Goal: Navigation & Orientation: Find specific page/section

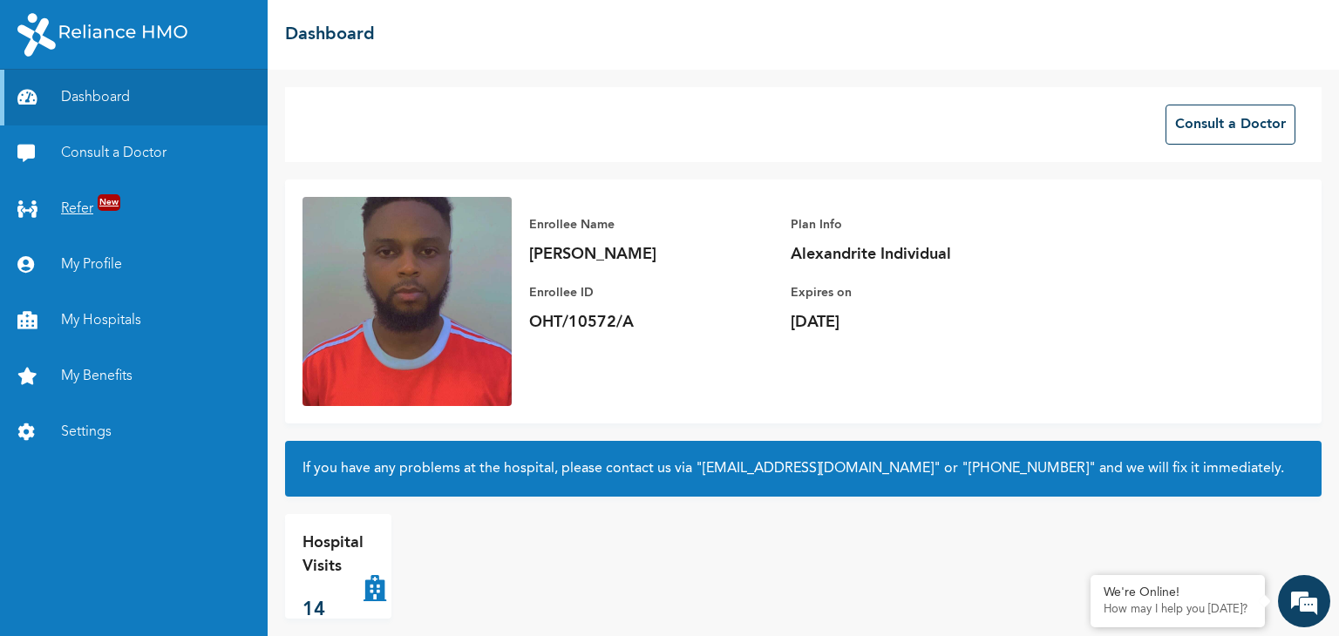
drag, startPoint x: 0, startPoint y: 0, endPoint x: 83, endPoint y: 214, distance: 229.8
click at [83, 214] on link "Refer New" at bounding box center [134, 209] width 268 height 56
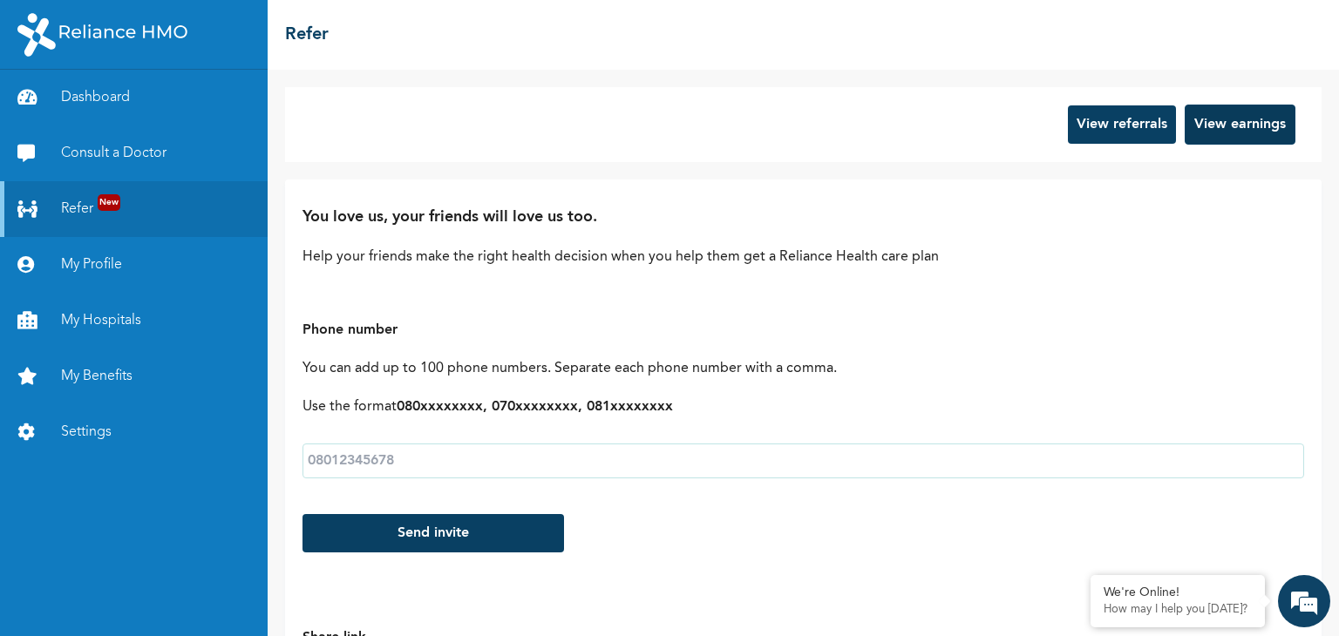
click at [1204, 128] on button "View earnings" at bounding box center [1239, 125] width 111 height 40
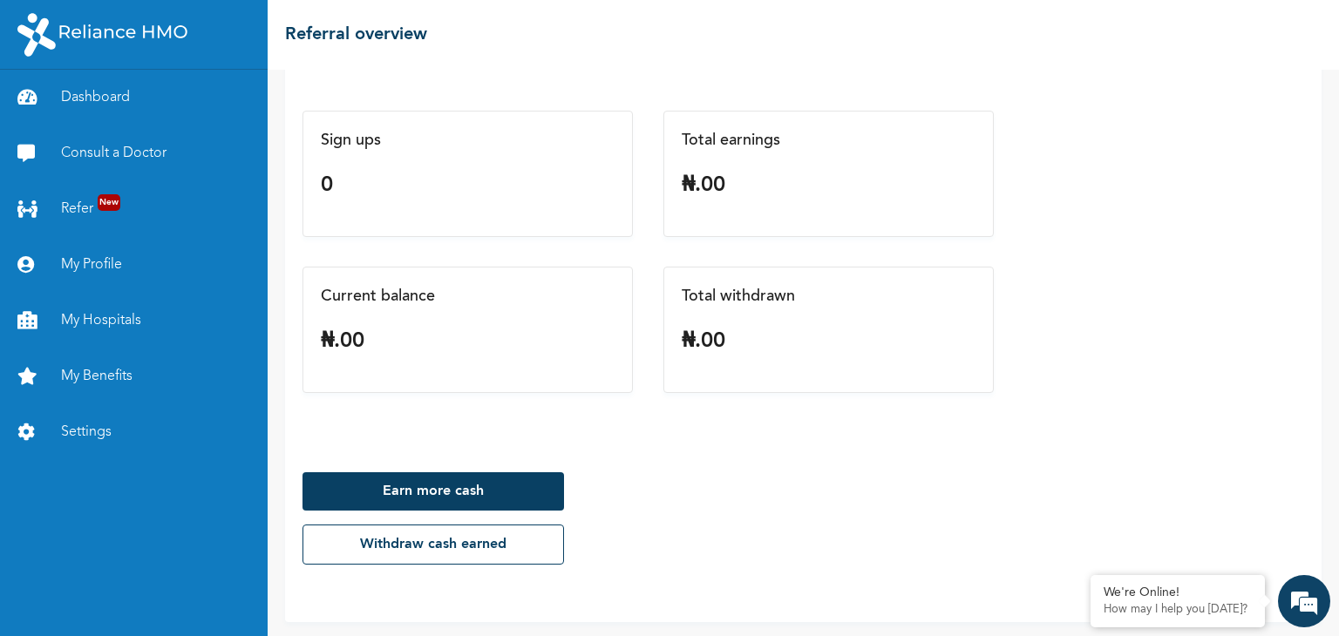
scroll to position [119, 0]
click at [436, 487] on link "Earn more cash" at bounding box center [432, 490] width 261 height 38
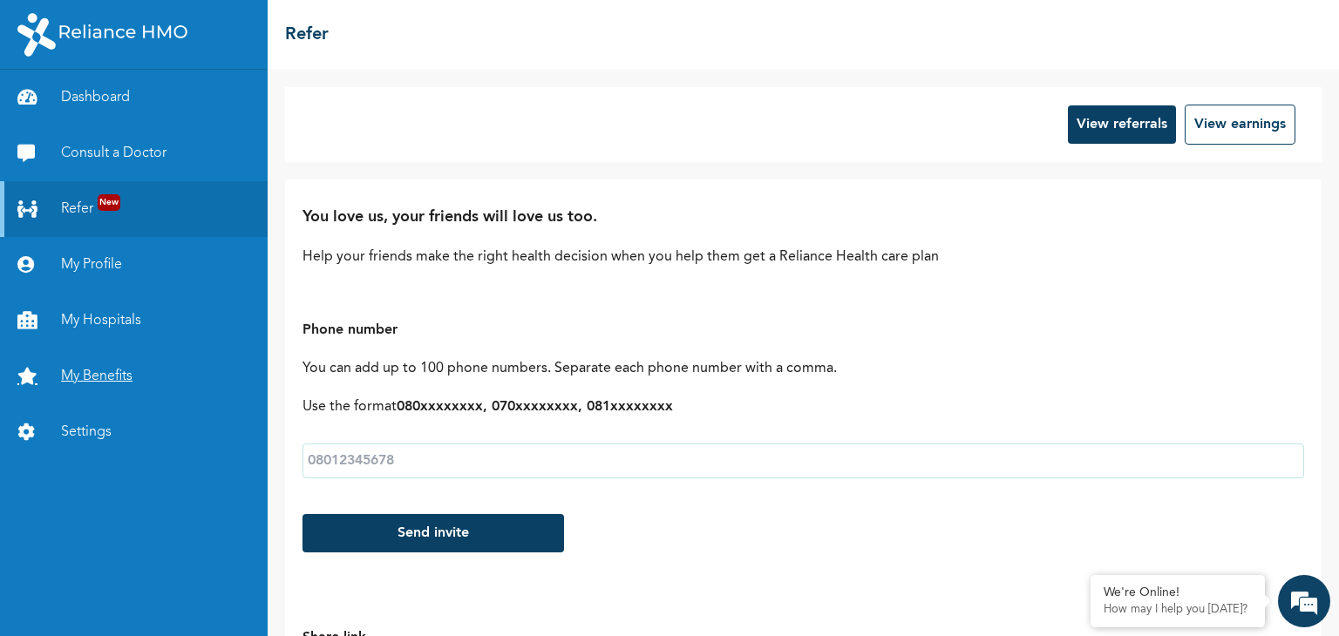
click at [105, 383] on link "My Benefits" at bounding box center [134, 377] width 268 height 56
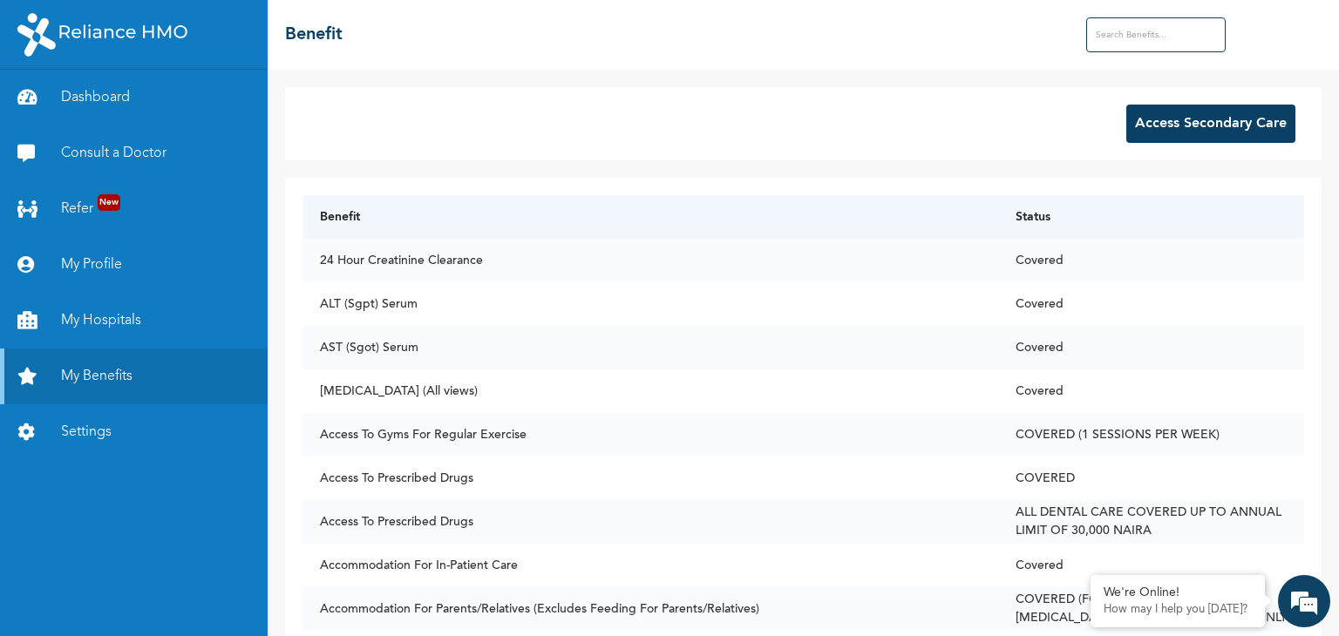
click at [1132, 41] on input "text" at bounding box center [1155, 34] width 139 height 35
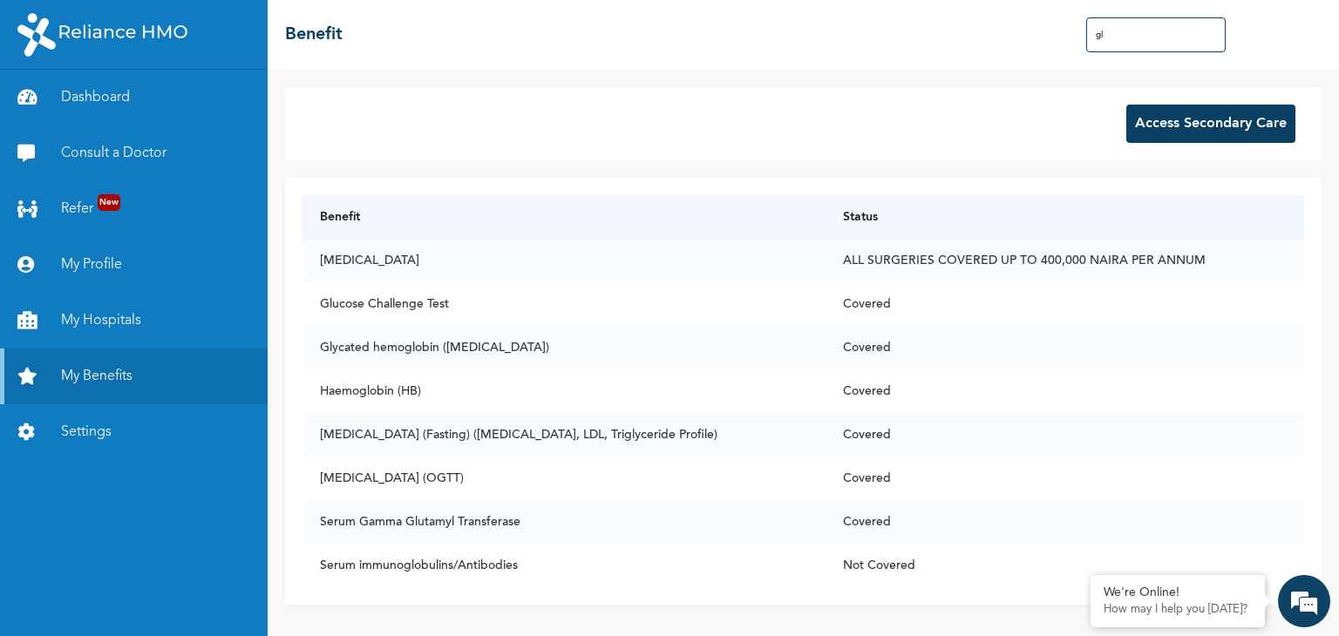
type input "g"
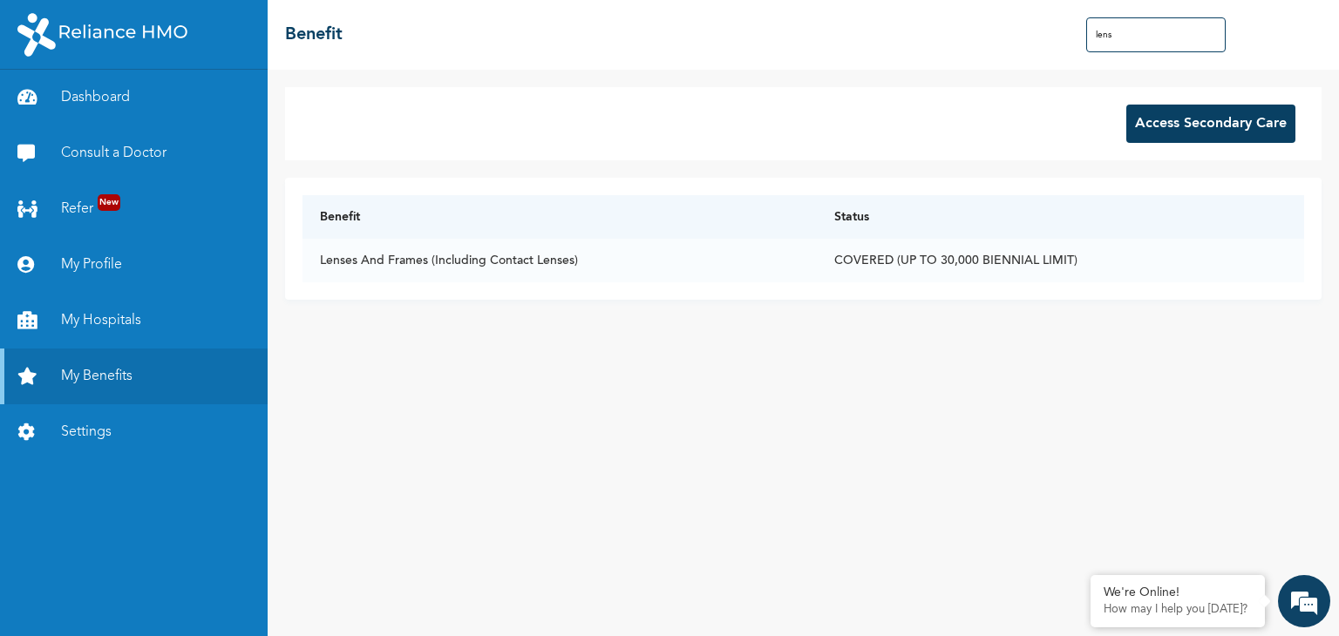
drag, startPoint x: 1138, startPoint y: 29, endPoint x: 1081, endPoint y: 34, distance: 57.8
click at [1081, 34] on div "☰ Benefit lens" at bounding box center [803, 35] width 1071 height 70
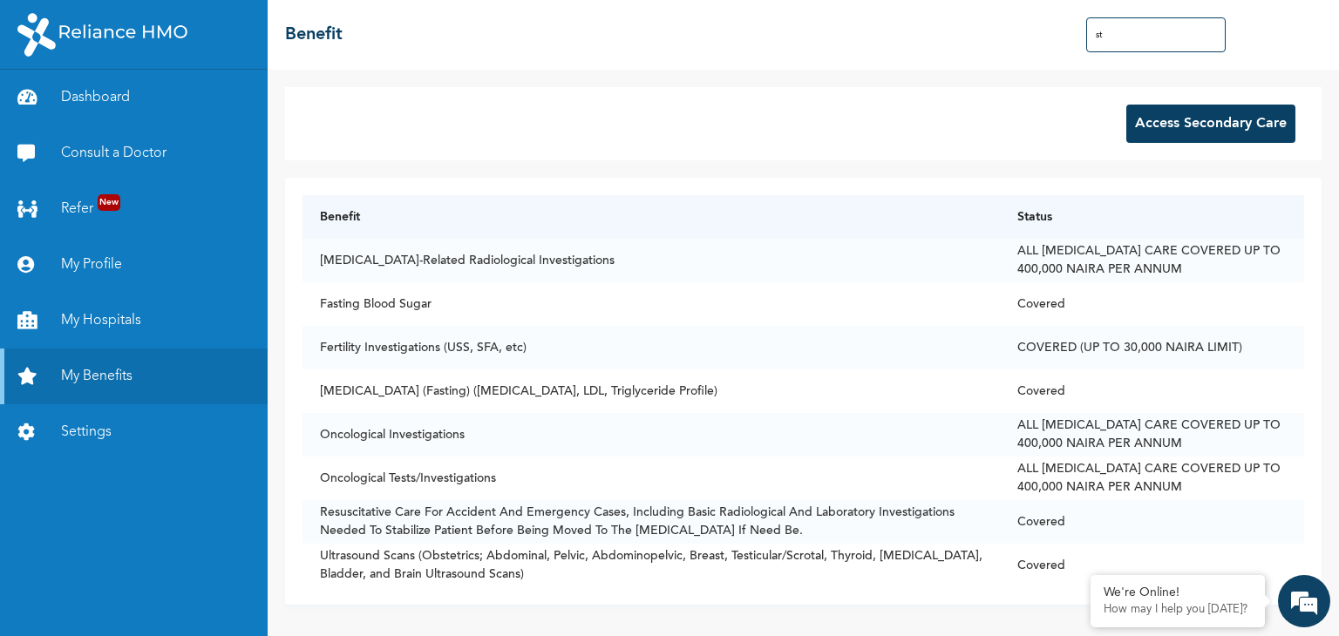
type input "s"
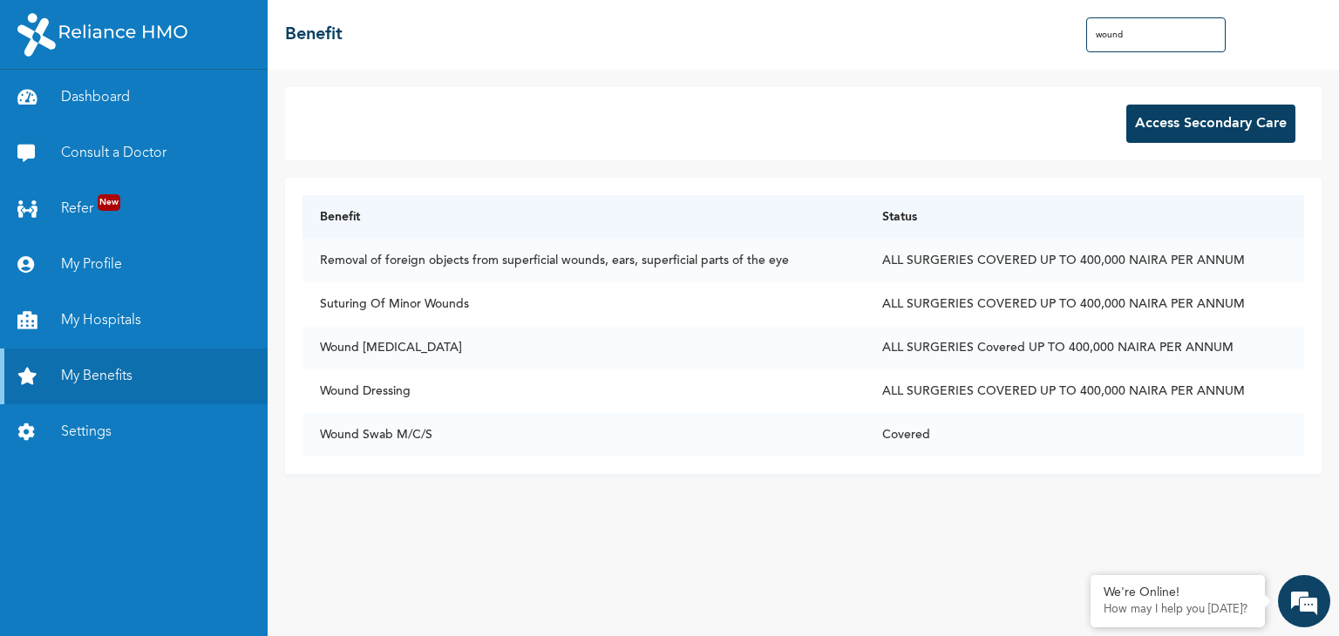
drag, startPoint x: 1089, startPoint y: 33, endPoint x: 1064, endPoint y: 33, distance: 24.4
click at [1064, 33] on div "☰ Benefit wound" at bounding box center [803, 35] width 1071 height 70
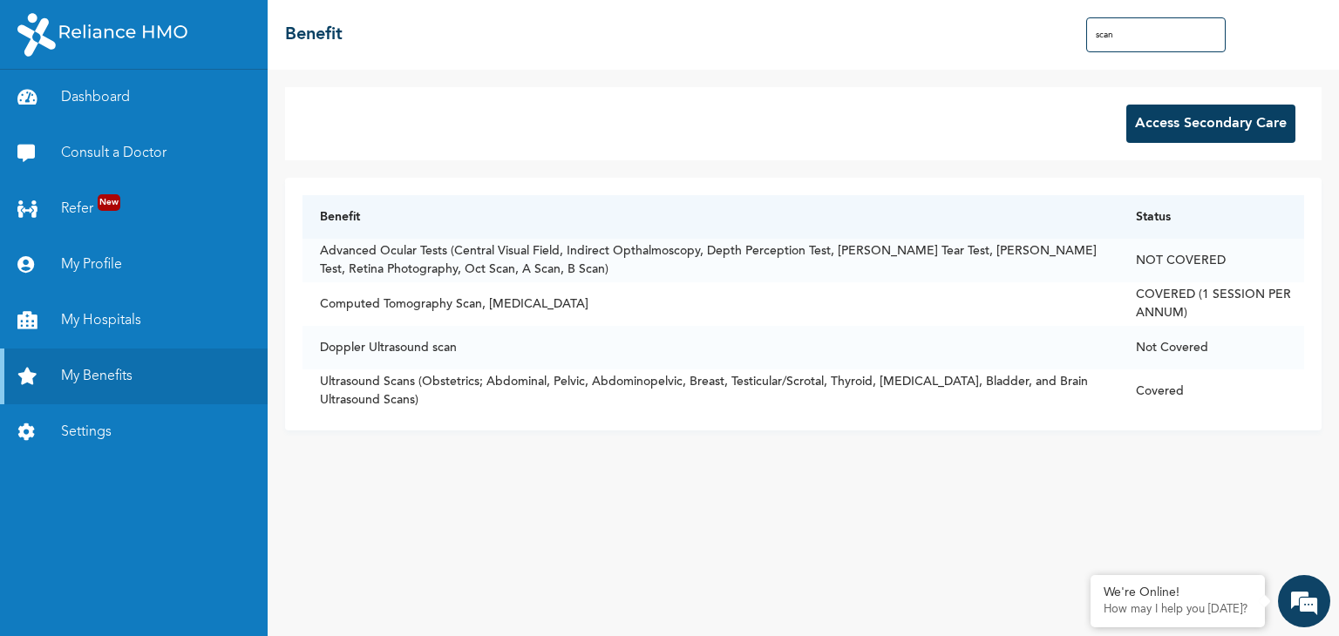
drag, startPoint x: 1116, startPoint y: 32, endPoint x: 1088, endPoint y: 43, distance: 29.8
click at [1088, 43] on input "scan" at bounding box center [1155, 34] width 139 height 35
type input "scan"
click at [75, 255] on link "My Profile" at bounding box center [134, 265] width 268 height 56
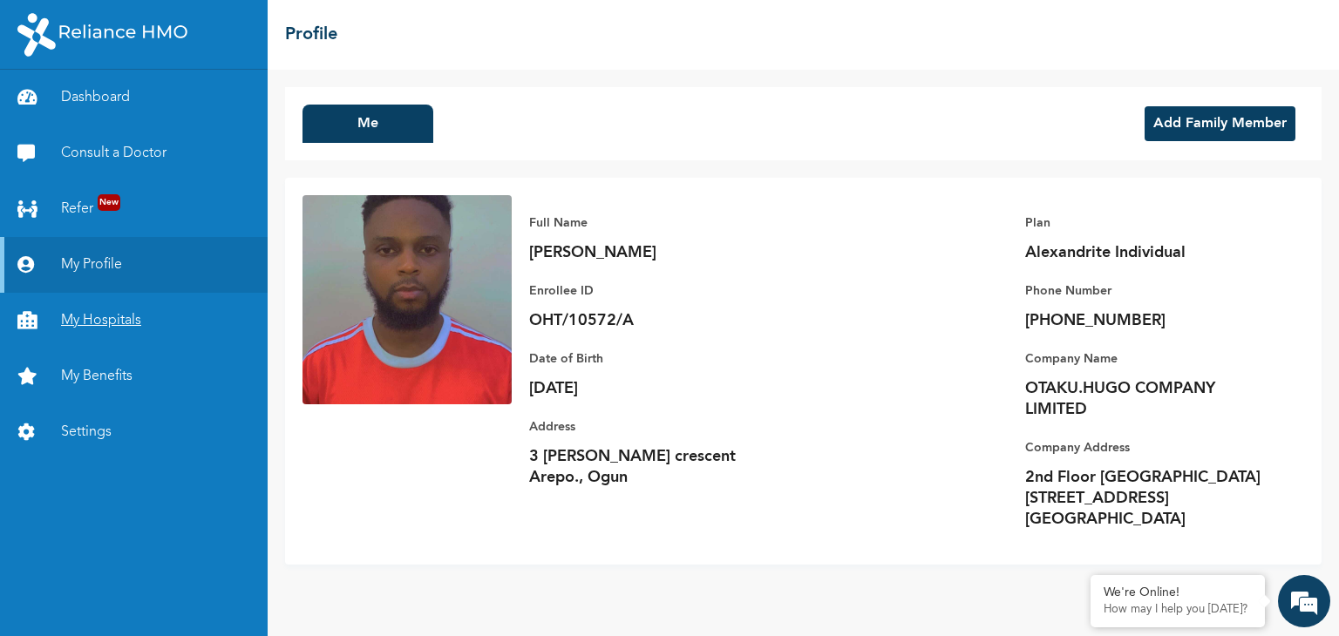
click at [92, 319] on link "My Hospitals" at bounding box center [134, 321] width 268 height 56
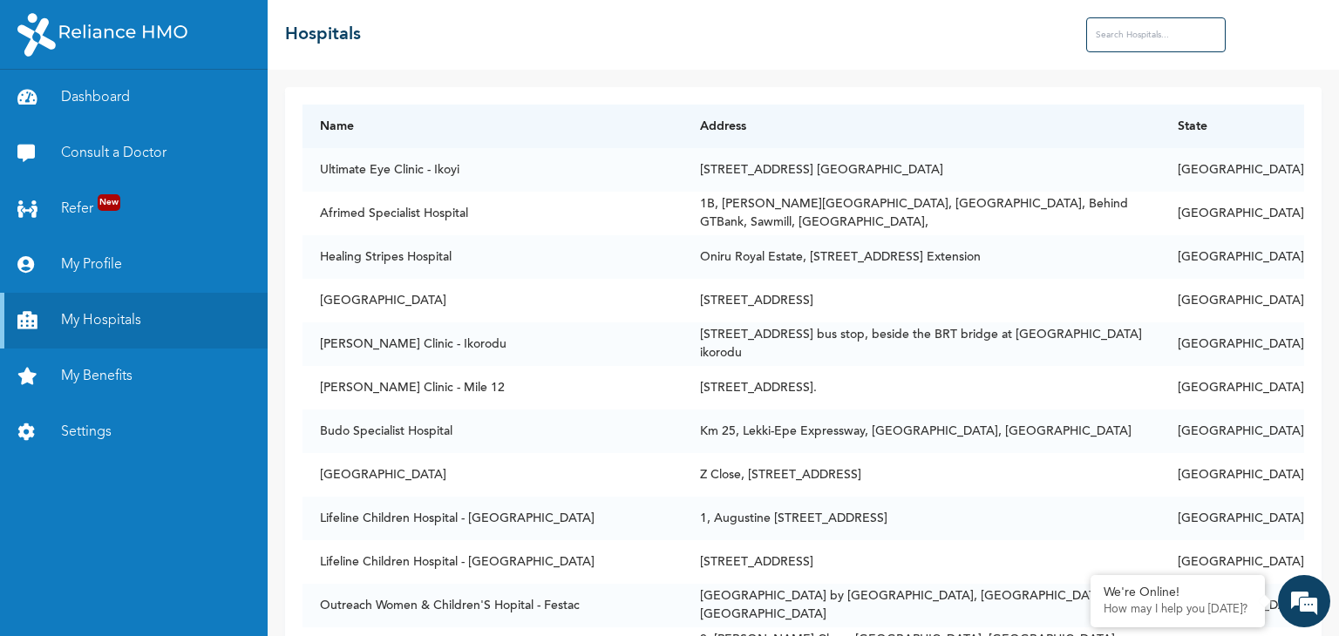
click at [1136, 43] on input "text" at bounding box center [1155, 34] width 139 height 35
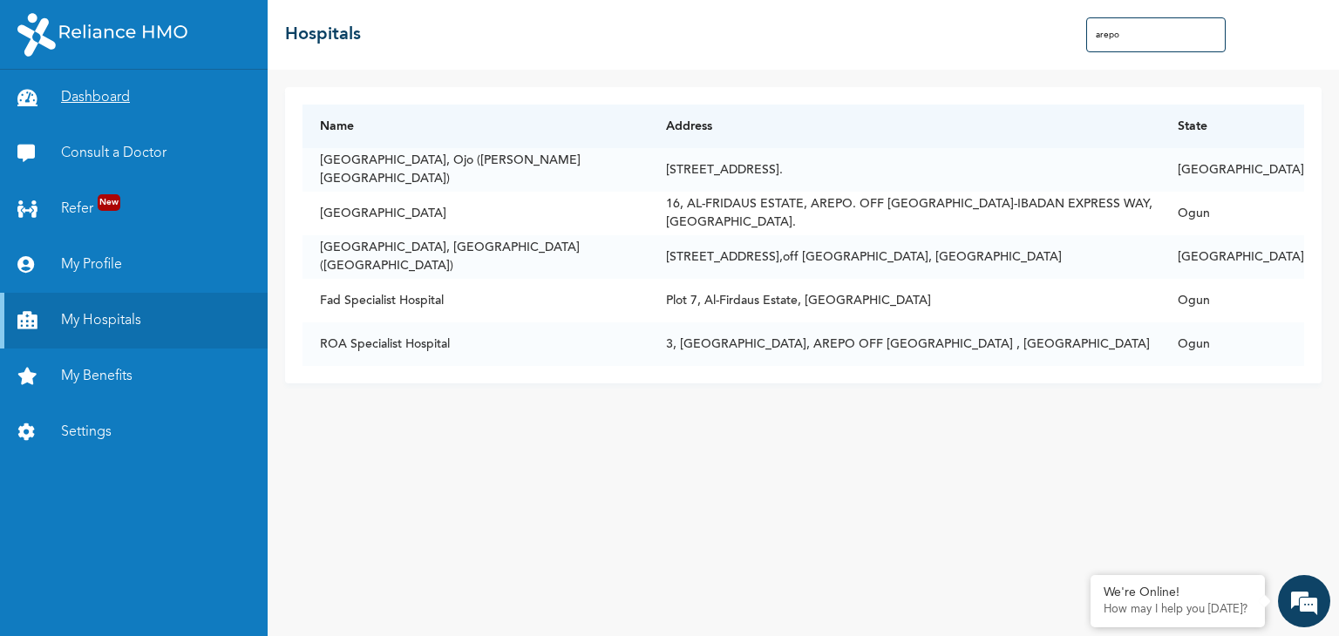
type input "arepo"
click at [97, 102] on link "Dashboard" at bounding box center [134, 98] width 268 height 56
